Goal: Task Accomplishment & Management: Complete application form

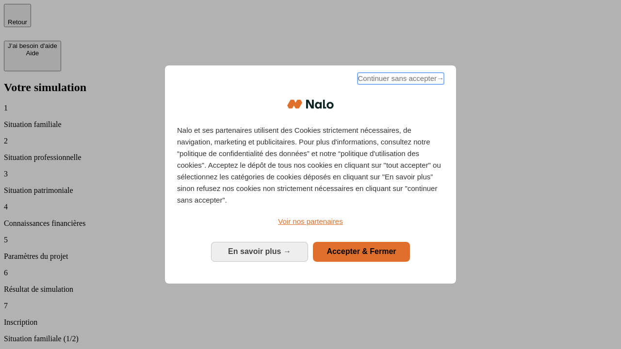
click at [400, 80] on span "Continuer sans accepter →" at bounding box center [400, 79] width 86 height 12
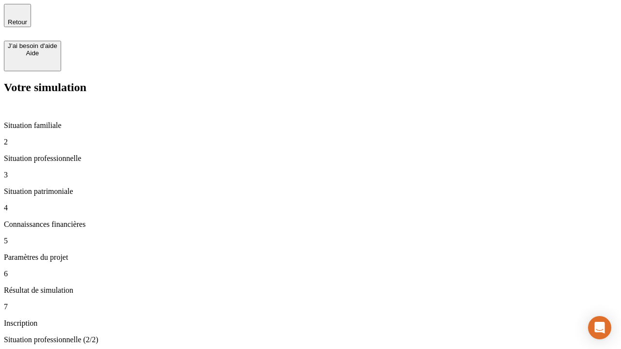
type input "30 000"
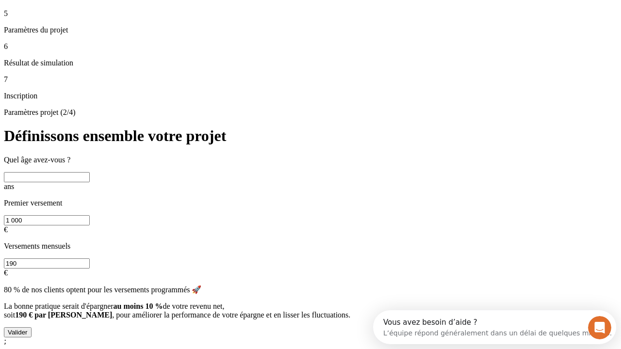
scroll to position [18, 0]
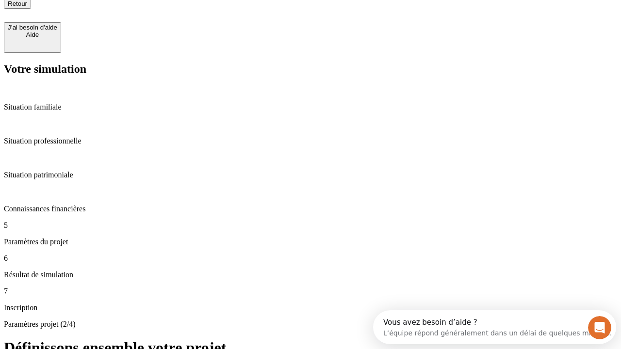
type input "25"
type input "1 000"
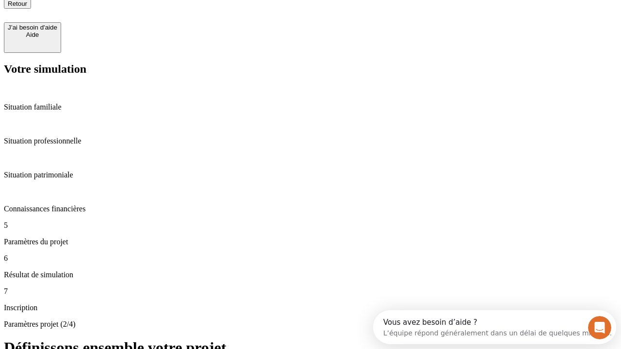
type input "640"
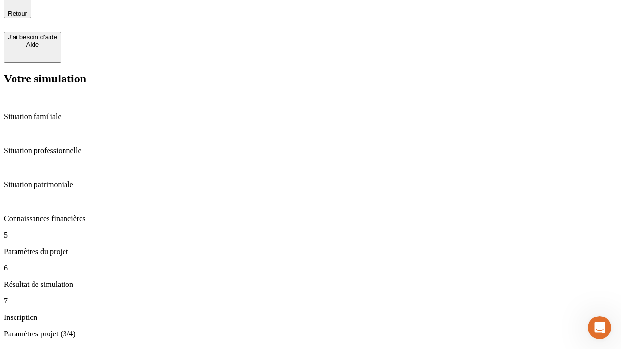
scroll to position [18, 0]
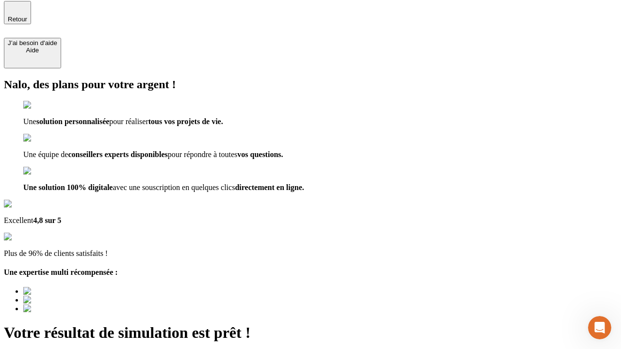
type input "[EMAIL_ADDRESS][PERSON_NAME][DOMAIN_NAME]"
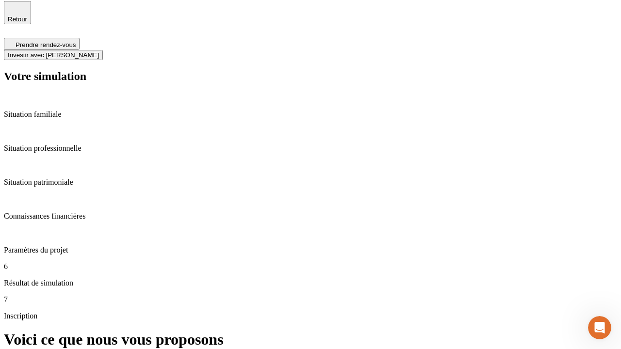
click at [99, 51] on span "Investir avec [PERSON_NAME]" at bounding box center [53, 54] width 91 height 7
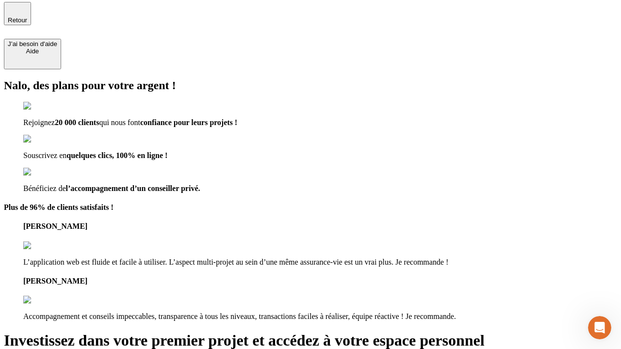
type input "[PERSON_NAME][EMAIL_ADDRESS][DOMAIN_NAME]"
